Goal: Submit feedback/report problem

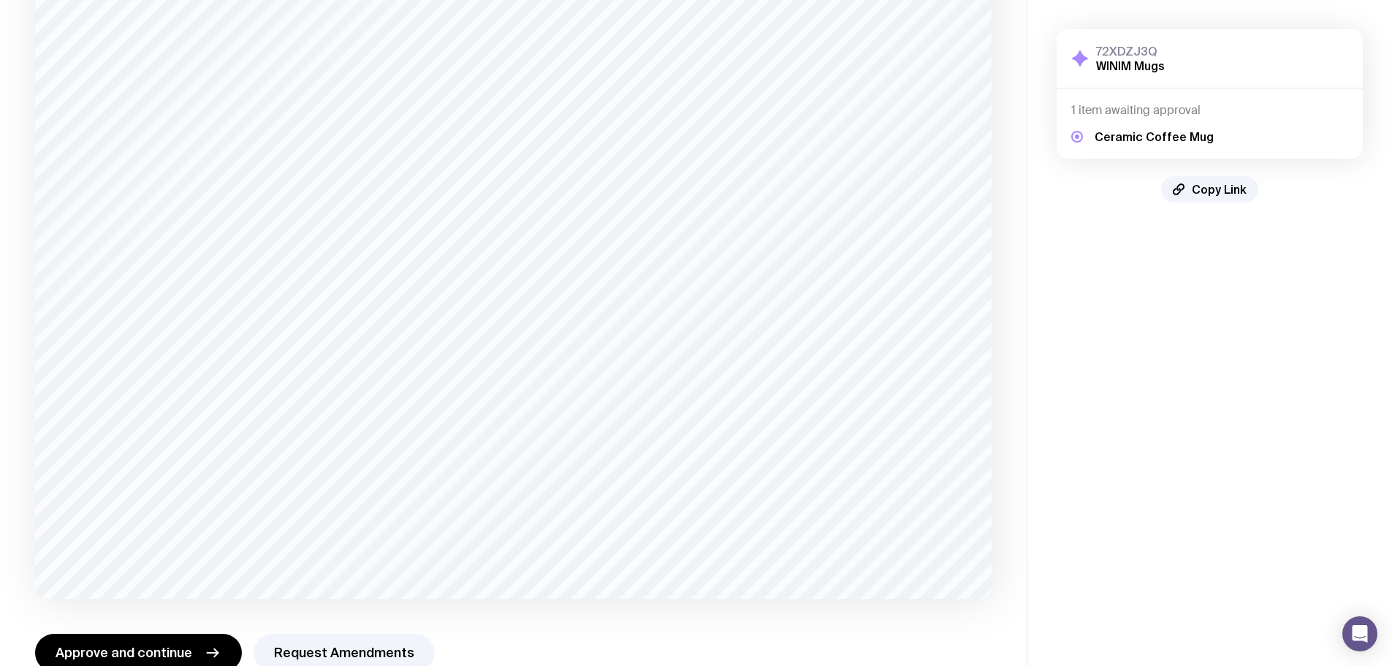
scroll to position [221, 0]
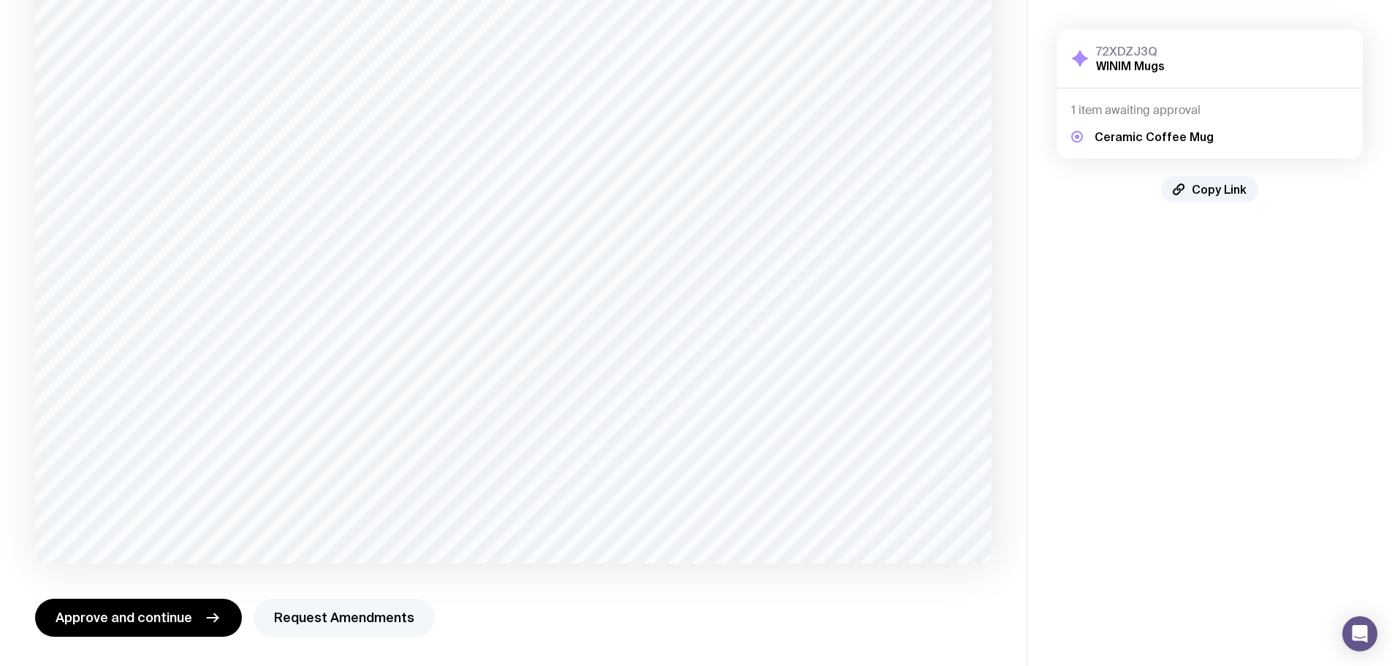
click at [292, 604] on button "Request Amendments" at bounding box center [344, 618] width 181 height 38
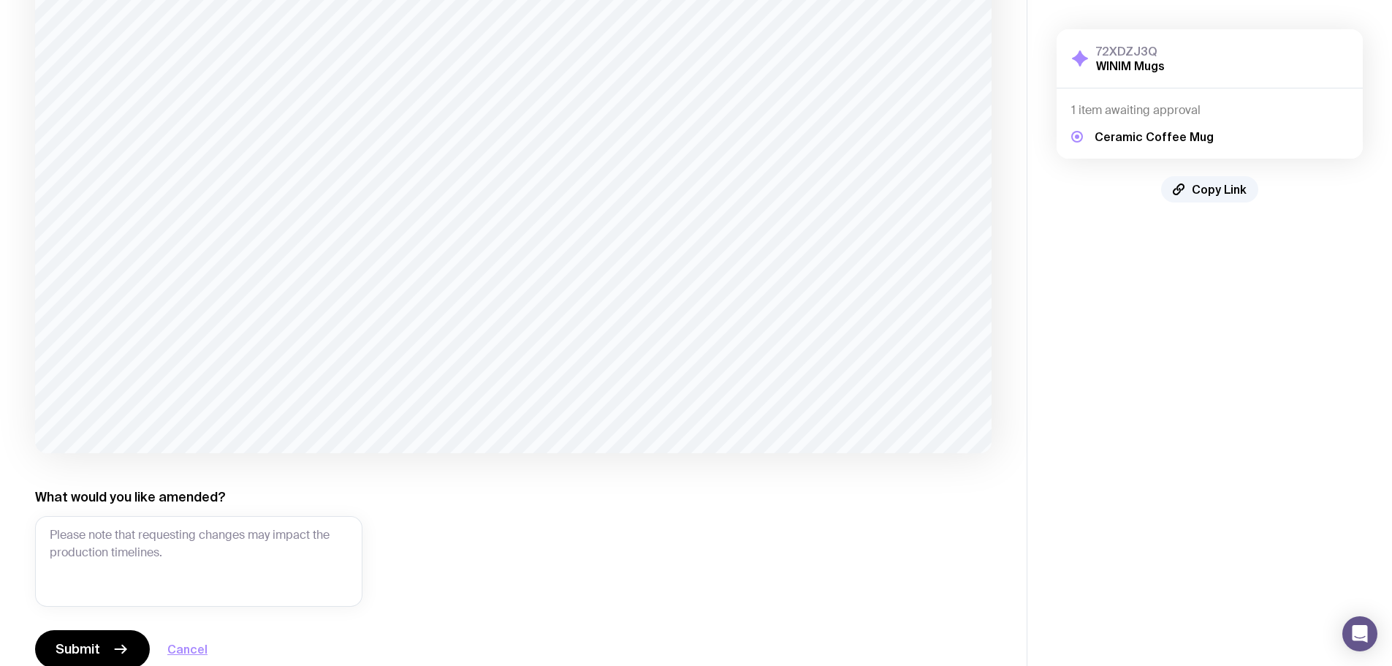
scroll to position [363, 0]
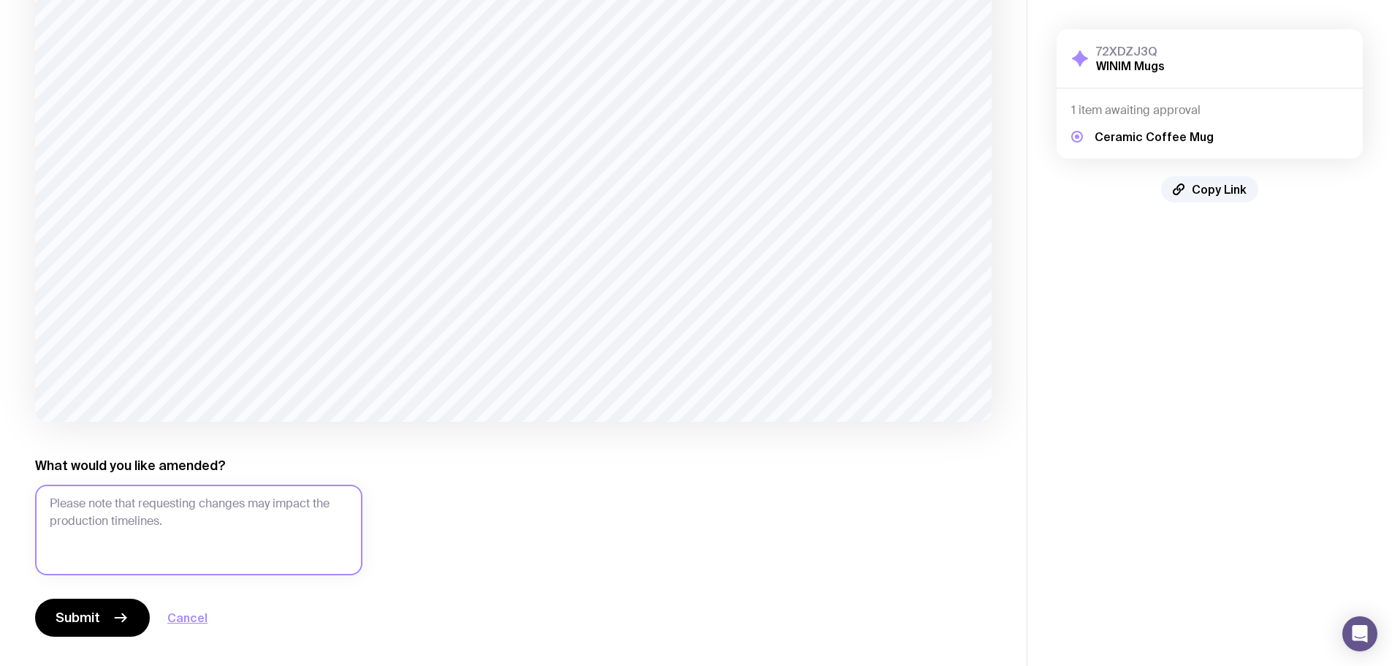
click at [99, 498] on textarea "What would you like amended?" at bounding box center [198, 530] width 327 height 91
paste textarea "Is it possible to change to? WINIM = 12mm height AGILITY. PASSION. ACCOUNTABILI…"
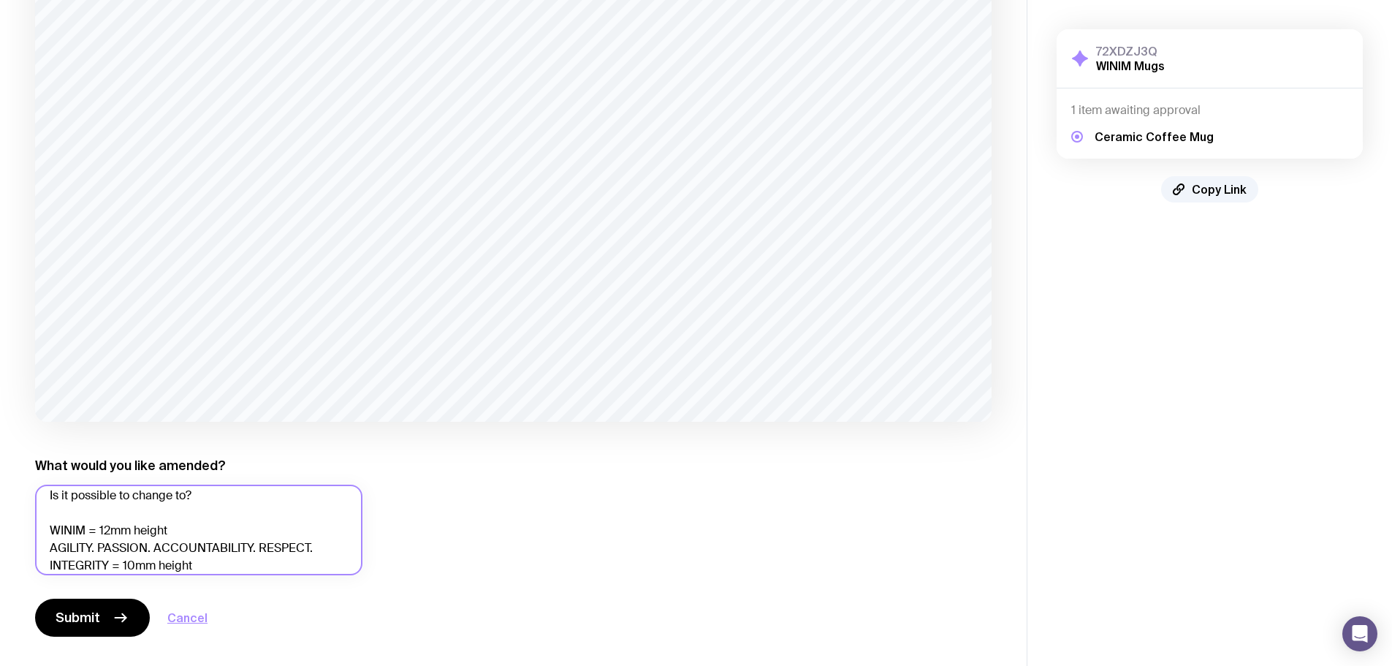
scroll to position [0, 0]
drag, startPoint x: 222, startPoint y: 496, endPoint x: 44, endPoint y: 506, distance: 178.6
click at [44, 506] on textarea "Is it possible to change to? WINIM = 12mm height AGILITY. PASSION. ACCOUNTABILI…" at bounding box center [198, 530] width 327 height 91
click at [51, 506] on textarea "Is it possible to change to? WINIM = 12mm height AGILITY. PASSION. ACCOUNTABILI…" at bounding box center [198, 530] width 327 height 91
click at [77, 503] on textarea "Is it possible to change to? WINIM = 12mm height AGILITY. PASSION. ACCOUNTABILI…" at bounding box center [198, 530] width 327 height 91
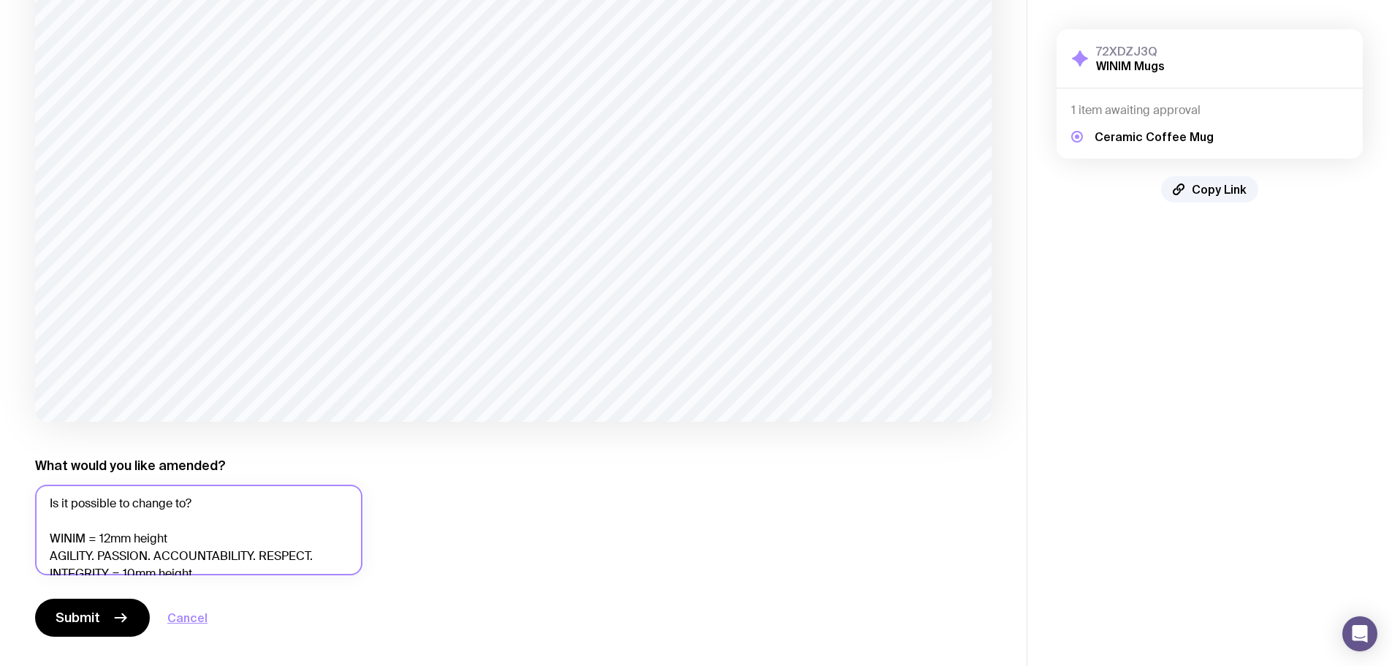
click at [77, 503] on textarea "Is it possible to change to? WINIM = 12mm height AGILITY. PASSION. ACCOUNTABILI…" at bounding box center [198, 530] width 327 height 91
click at [192, 541] on textarea "Change WINIM = 12mm height AGILITY. PASSION. ACCOUNTABILITY. RESPECT. INTEGRITY…" at bounding box center [198, 530] width 327 height 91
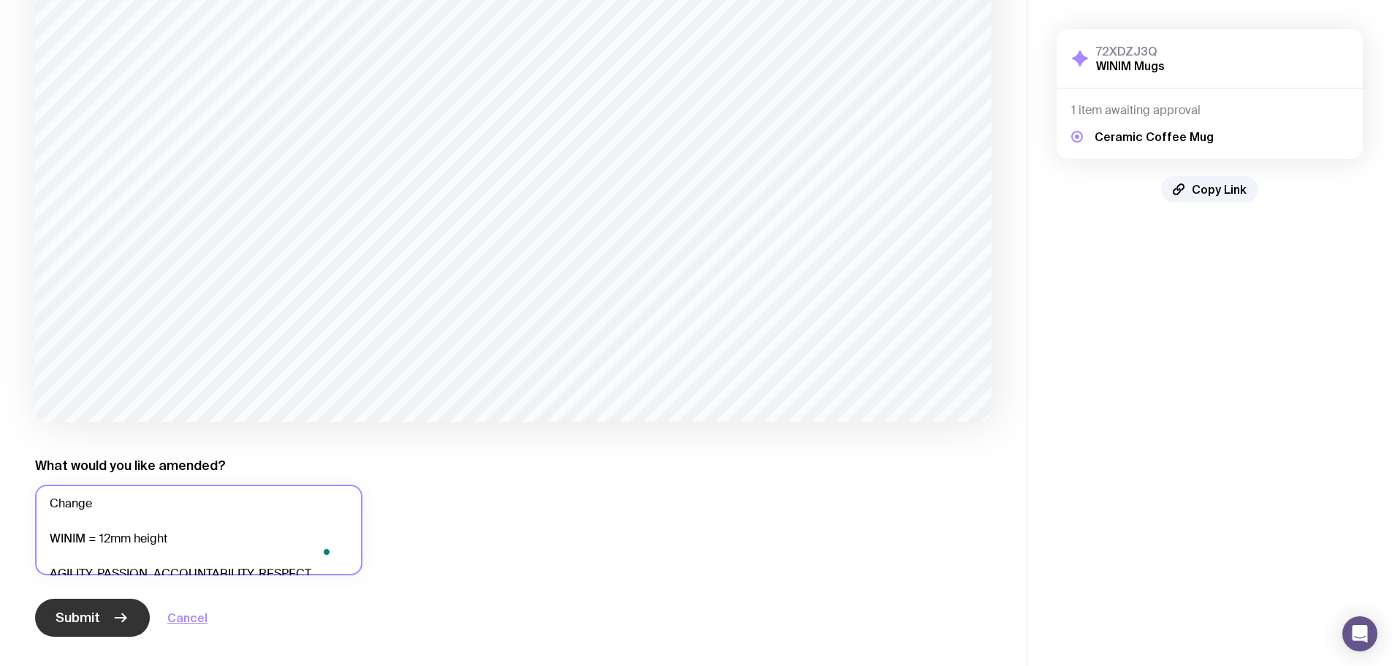
type textarea "Change WINIM = 12mm height AGILITY. PASSION. ACCOUNTABILITY. RESPECT. INTEGRITY…"
click at [83, 609] on span "Submit" at bounding box center [78, 618] width 45 height 18
